Goal: Contribute content

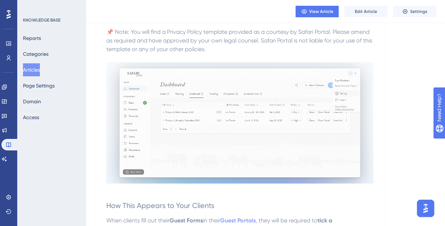
scroll to position [378, 0]
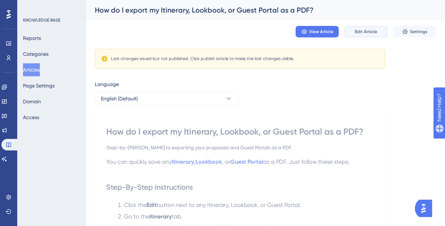
click at [364, 32] on span "Edit Article" at bounding box center [366, 32] width 22 height 6
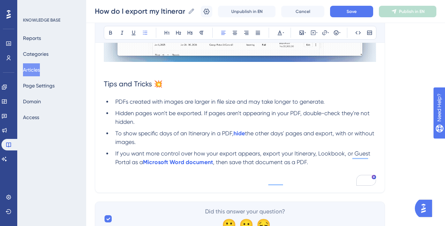
scroll to position [346, 0]
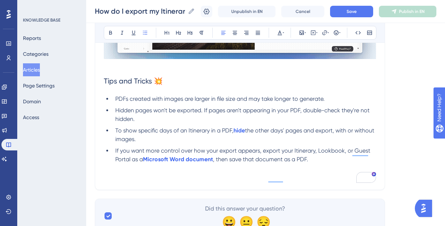
click at [170, 121] on li "Hidden pages won't be exported. If pages aren't appearing in your PDF, double-c…" at bounding box center [244, 114] width 264 height 17
click at [225, 101] on span "PDFs created with images are larger in file size and may take longer to generat…" at bounding box center [219, 98] width 209 height 7
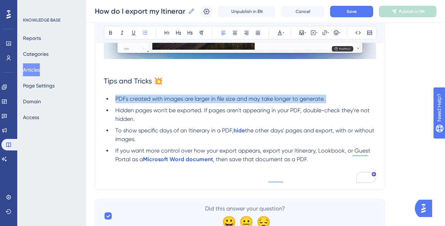
click at [225, 101] on span "PDFs created with images are larger in file size and may take longer to generat…" at bounding box center [219, 98] width 209 height 7
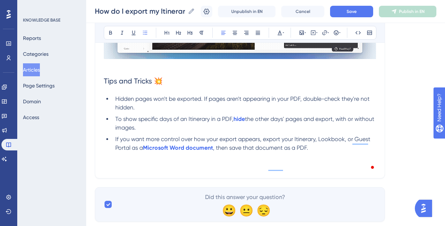
click at [269, 106] on li "Hidden pages won't be exported. If pages aren't appearing in your PDF, double-c…" at bounding box center [244, 103] width 264 height 17
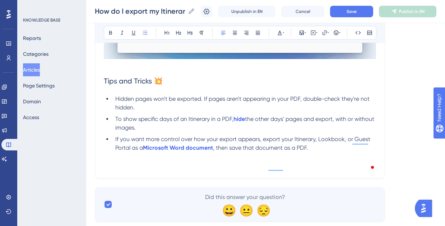
click at [164, 121] on span "To show specific days of an Itinerary in a PDF," at bounding box center [174, 118] width 118 height 7
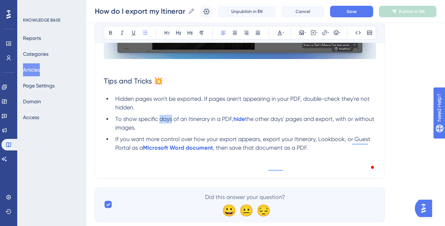
click at [164, 121] on span "To show specific days of an Itinerary in a PDF," at bounding box center [174, 118] width 118 height 7
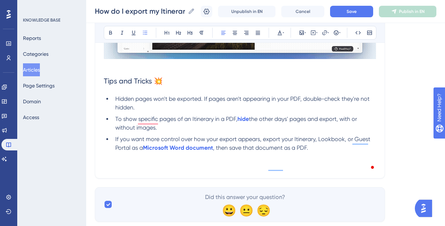
click at [283, 121] on span "the other days' pages and export, with or without images." at bounding box center [236, 122] width 243 height 15
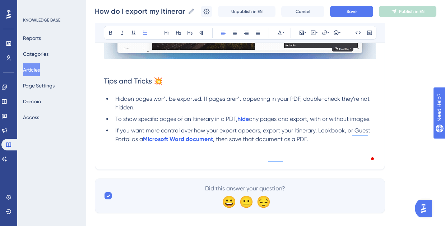
click at [280, 120] on span "any pages and export, with or without images." at bounding box center [310, 118] width 122 height 7
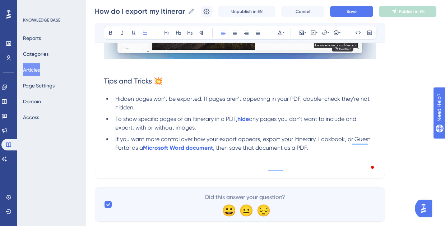
click at [202, 129] on li "To show specific pages of an Itinerary in a PDF, hide any pages you don't want …" at bounding box center [244, 123] width 264 height 17
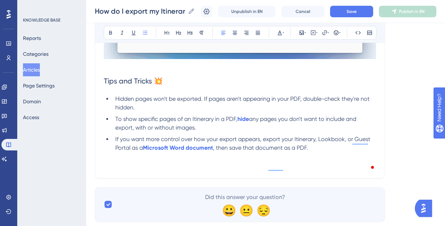
click at [282, 149] on span ", then save that document as a PDF." at bounding box center [260, 147] width 95 height 7
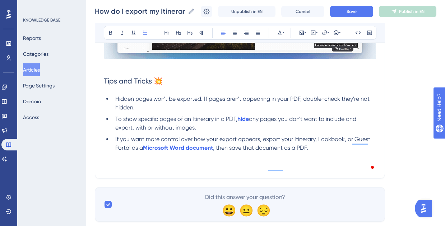
click at [320, 149] on li "If you want more control over how your export appears, export your Itinerary, L…" at bounding box center [244, 152] width 264 height 34
click at [343, 11] on button "Save" at bounding box center [351, 11] width 43 height 11
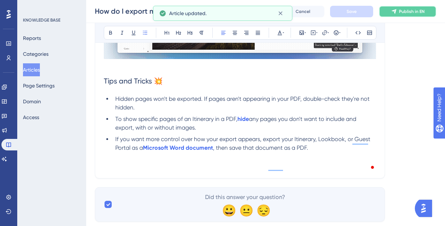
click at [410, 6] on button "Publish in EN" at bounding box center [407, 11] width 57 height 11
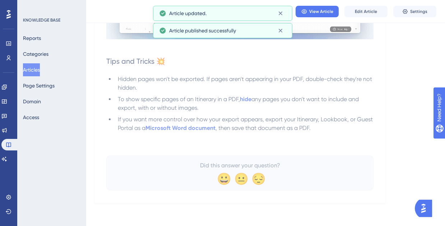
scroll to position [336, 0]
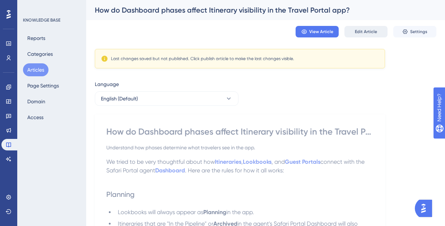
click at [363, 32] on span "Edit Article" at bounding box center [366, 32] width 22 height 6
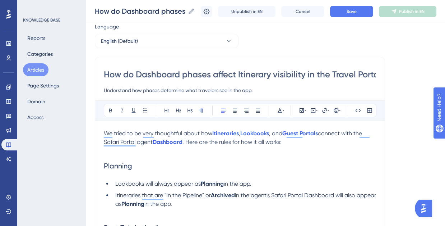
click at [201, 73] on input "How do Dashboard phases affect Itinerary visibility in the Travel Portal app?" at bounding box center [240, 74] width 272 height 11
type input "How do Dashboard stages affect Itinerary visibility in the Travel Portal app?"
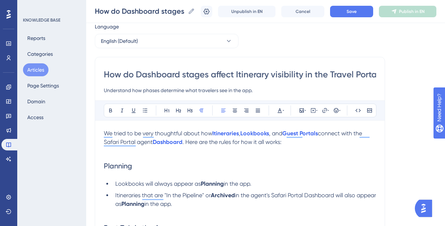
click at [151, 92] on input "Understand how phases determine what travelers see in the app." at bounding box center [240, 90] width 272 height 9
type input "Understand how stag determine what travelers see in the app."
click at [195, 75] on input "How do Dashboard stages affect Itinerary visibility in the Travel Portal app?" at bounding box center [240, 74] width 272 height 11
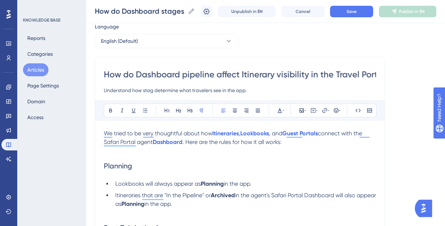
type input "How do Dashboard pipelines affect Itinerary visibility in the Travel Portal app?"
click at [146, 91] on input "Understand how stag determine what travelers see in the app." at bounding box center [240, 90] width 272 height 9
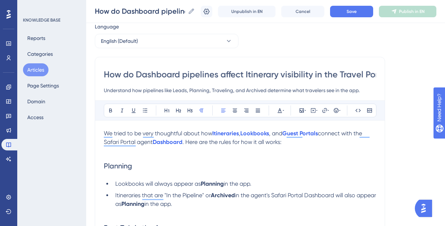
click at [144, 89] on input "Understand how pipelines like Leads, Planning, Traveling, and Archived determin…" at bounding box center [240, 90] width 272 height 9
drag, startPoint x: 289, startPoint y: 89, endPoint x: 311, endPoint y: 90, distance: 22.7
click at [311, 90] on input "Understand how different pipelines like Leads, Planning, Traveling, and Archive…" at bounding box center [240, 90] width 272 height 9
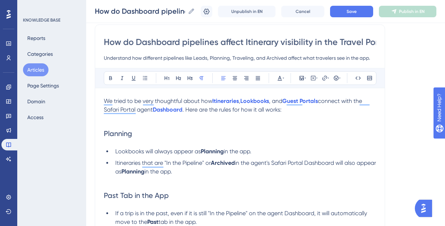
scroll to position [56, 0]
type input "Understand how different pipelines like Leads, Planning, Traveling, and Archive…"
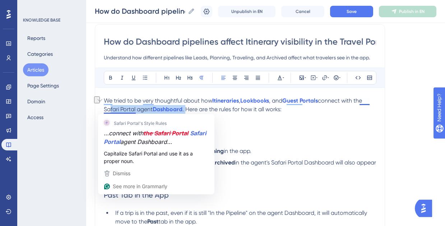
drag, startPoint x: 187, startPoint y: 109, endPoint x: 106, endPoint y: 109, distance: 81.2
click at [106, 109] on p "We tried to be very thoughtful about how Itineraries , Lookbooks , and Guest Po…" at bounding box center [240, 104] width 272 height 17
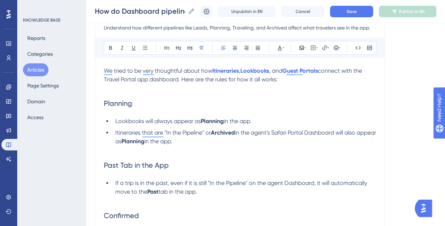
scroll to position [92, 0]
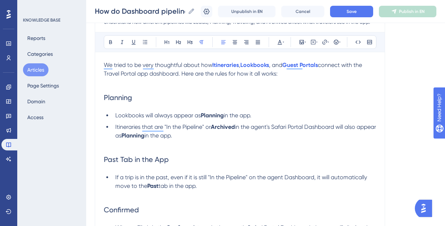
click at [213, 115] on strong "Planning" at bounding box center [212, 115] width 23 height 7
click at [211, 137] on li "Itineraries that are "In the Pipeline" or Archived in the agent's Safari Portal…" at bounding box center [244, 131] width 264 height 17
click at [199, 116] on span "Lookbooks will always appear as" at bounding box center [158, 115] width 86 height 7
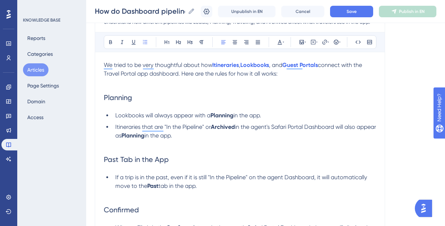
click at [223, 116] on strong "Planning" at bounding box center [222, 115] width 23 height 7
click at [211, 116] on span "Lookbooks will always appear with a" at bounding box center [162, 115] width 95 height 7
click at [126, 83] on p "To enrich screen reader interactions, please activate Accessibility in Grammarl…" at bounding box center [240, 82] width 272 height 9
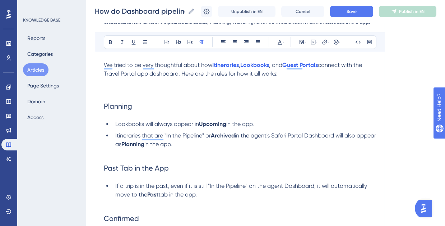
click at [181, 73] on span "connect with the Travel Portal app dashboard. Here are the rules for how it all…" at bounding box center [234, 68] width 260 height 15
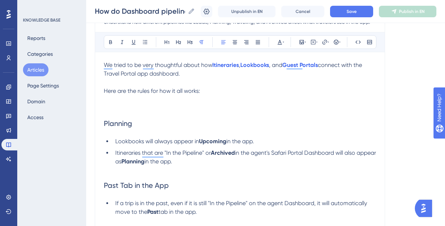
click at [199, 72] on p "We tried to be very thoughtful about how Itineraries , Lookbooks , and Guest Po…" at bounding box center [240, 69] width 272 height 17
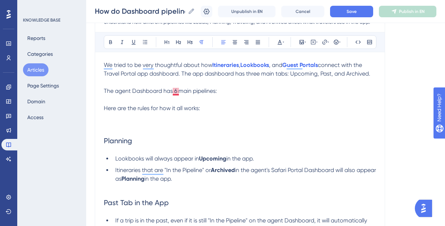
click at [177, 92] on span "The agent Dashboard has 6 main pipelines:" at bounding box center [160, 90] width 113 height 7
click at [227, 91] on p "The agent Dashboard has six main pipelines:" at bounding box center [240, 91] width 272 height 9
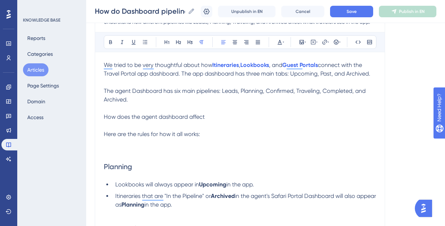
click at [134, 116] on span "How does the agent dashboard affect" at bounding box center [154, 116] width 101 height 7
click at [261, 116] on p "How does where the file is in the agent dashboard affect" at bounding box center [240, 116] width 272 height 9
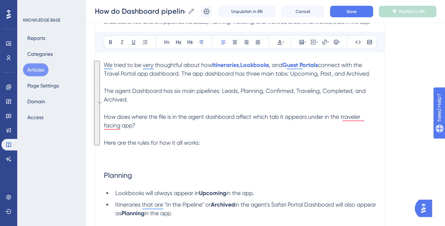
drag, startPoint x: 207, startPoint y: 143, endPoint x: 93, endPoint y: 58, distance: 142.5
copy div "We tried to be very thoughtful about how Itineraries , Lookbooks , and Guest Po…"
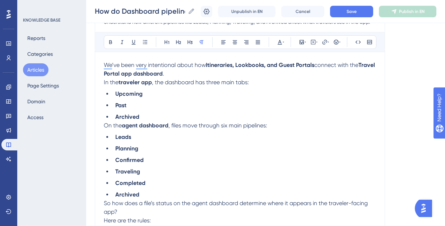
click at [208, 74] on p "We’ve been very intentional about how Itineraries, Lookbooks, and Guest Portals…" at bounding box center [240, 69] width 272 height 17
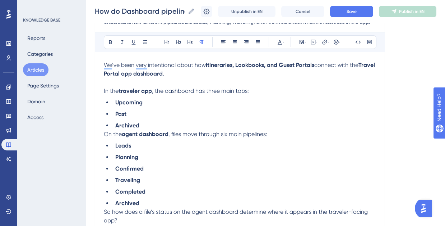
scroll to position [101, 0]
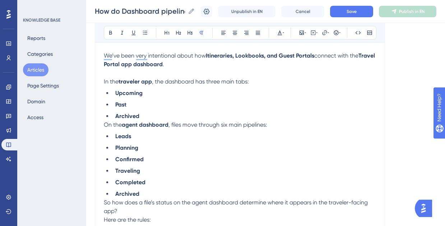
click at [169, 118] on li "Archived" at bounding box center [244, 116] width 264 height 9
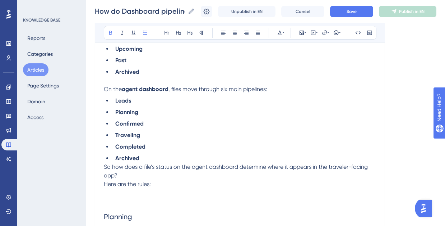
scroll to position [147, 0]
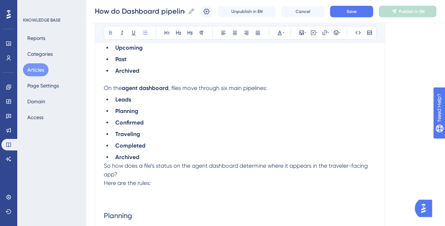
click at [163, 157] on li "Archived" at bounding box center [244, 157] width 264 height 9
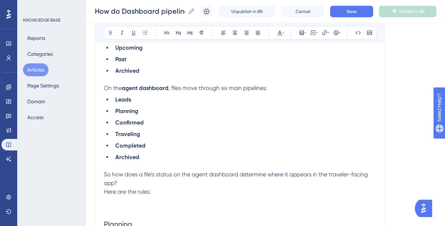
scroll to position [167, 0]
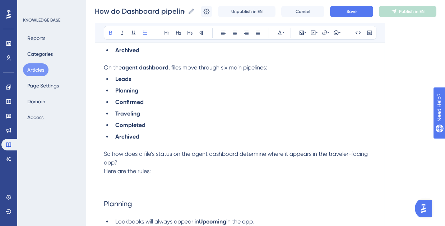
click at [133, 163] on p "So how does a file’s status on the agent dashboard determine where it appears i…" at bounding box center [240, 157] width 272 height 17
click at [144, 156] on span "So how does a file’s status on the agent dashboard determine where it appears i…" at bounding box center [237, 157] width 266 height 15
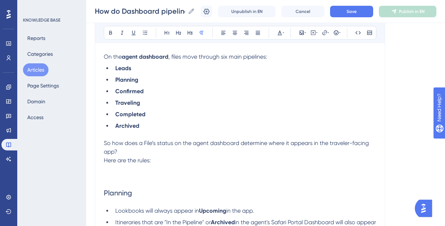
scroll to position [179, 0]
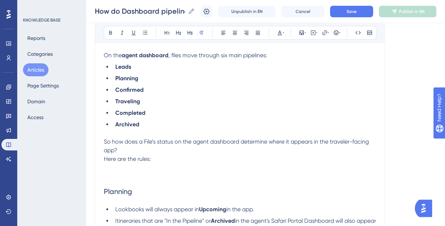
click at [184, 143] on span "So how does a File’s status on the agent dashboard determine where it appears i…" at bounding box center [237, 145] width 267 height 15
click at [215, 144] on span "So how does a File’s status on your agent dashboard determine where it appears …" at bounding box center [239, 145] width 270 height 15
click at [254, 144] on span "So how does a File’s status on your agent Dashboard determine where it appears …" at bounding box center [239, 145] width 270 height 15
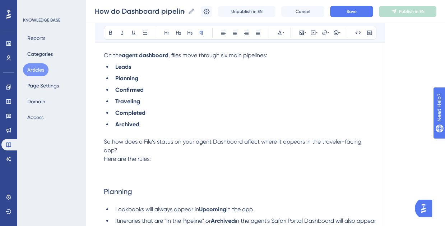
click at [174, 153] on p "So how does a File’s status on your agent Dashboard affect where it appears in …" at bounding box center [240, 145] width 272 height 17
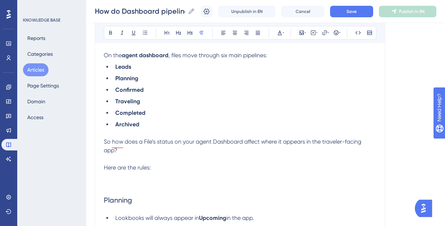
scroll to position [209, 0]
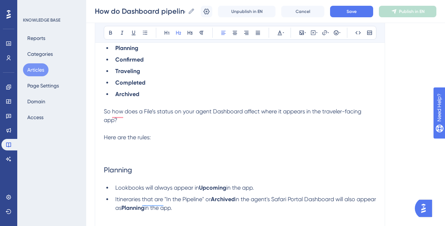
click at [152, 162] on h2 "Planning" at bounding box center [240, 170] width 272 height 22
click at [143, 150] on p "To enrich screen reader interactions, please activate Accessibility in Grammarl…" at bounding box center [240, 146] width 272 height 9
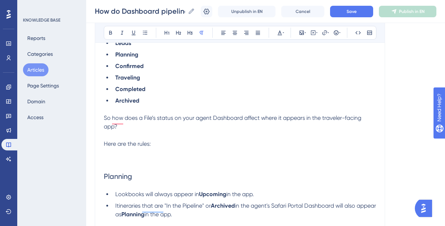
scroll to position [208, 0]
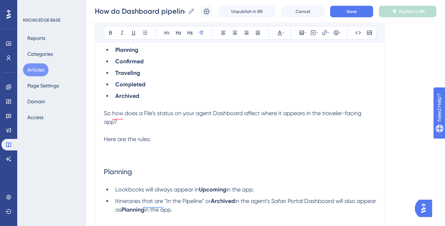
click at [129, 160] on p "To enrich screen reader interactions, please activate Accessibility in Grammarl…" at bounding box center [240, 156] width 272 height 9
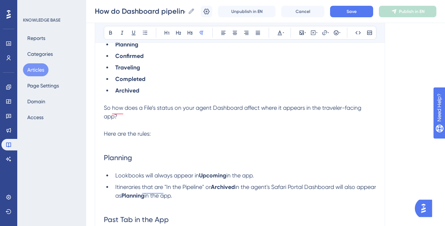
scroll to position [235, 0]
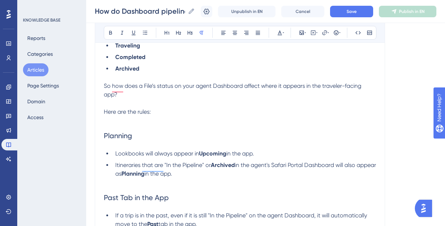
click at [198, 156] on span "Lookbooks will always appear in" at bounding box center [157, 153] width 84 height 7
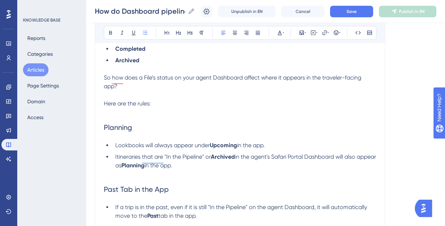
scroll to position [244, 0]
click at [199, 157] on span "Itineraries that are "In the Pipeline" or" at bounding box center [163, 155] width 96 height 7
click at [186, 158] on span "Itineraries that are in Planning or" at bounding box center [157, 155] width 84 height 7
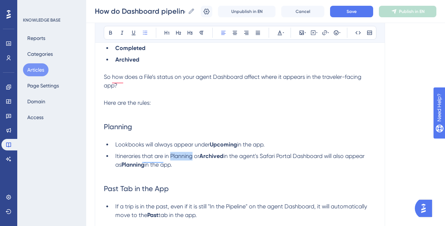
click at [186, 158] on span "Itineraries that are in Planning or" at bounding box center [157, 155] width 84 height 7
click at [201, 172] on p "To enrich screen reader interactions, please activate Accessibility in Grammarl…" at bounding box center [240, 173] width 272 height 9
click at [136, 167] on strong "Planning" at bounding box center [132, 164] width 23 height 7
click at [356, 13] on span "Save" at bounding box center [352, 12] width 10 height 6
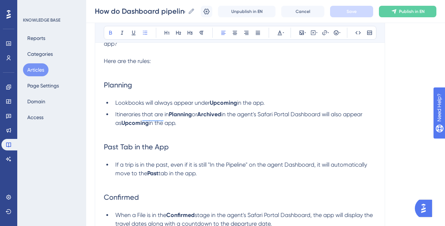
scroll to position [290, 0]
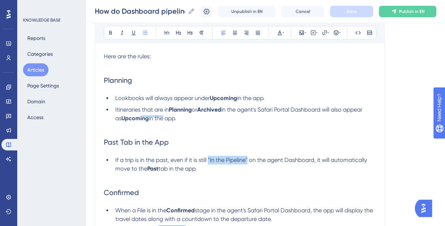
drag, startPoint x: 209, startPoint y: 162, endPoint x: 249, endPoint y: 161, distance: 39.2
click at [249, 161] on span "If a trip is in the past, even if it is still "In the Pipeline" on the agent Da…" at bounding box center [241, 163] width 253 height 15
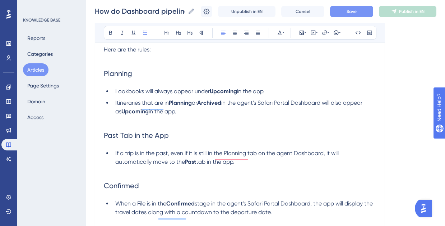
scroll to position [298, 0]
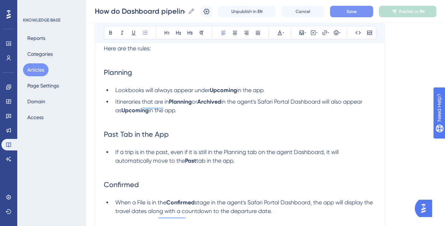
click at [343, 11] on button "Save" at bounding box center [351, 11] width 43 height 11
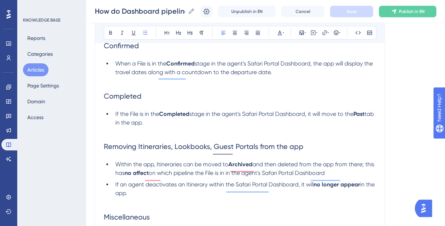
scroll to position [438, 0]
